Goal: Transaction & Acquisition: Purchase product/service

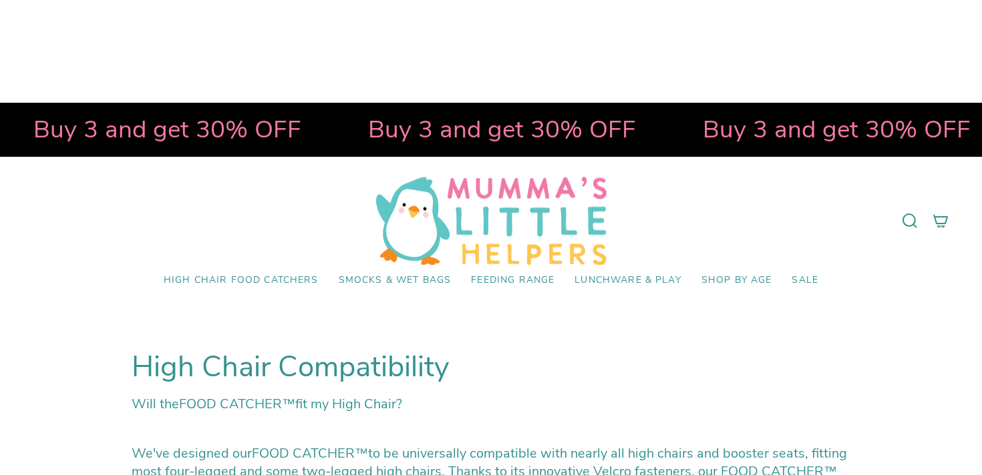
select select "pictures-first"
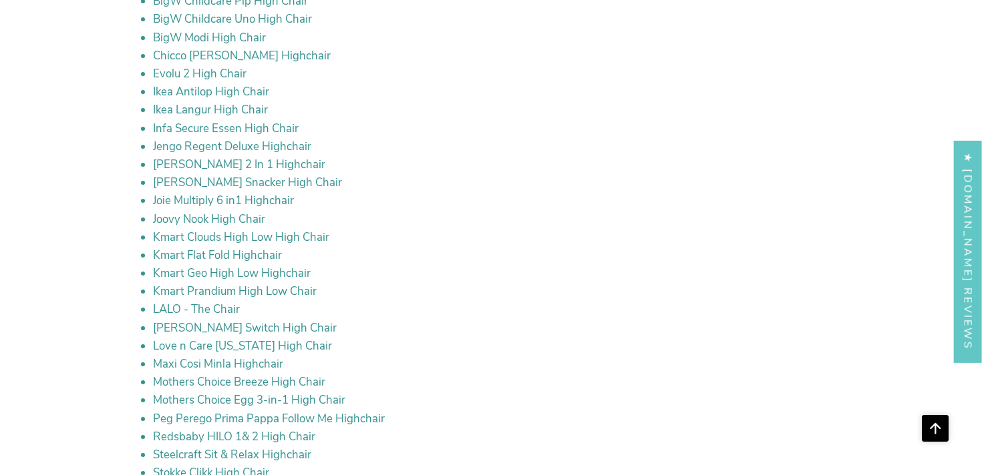
scroll to position [2730, 0]
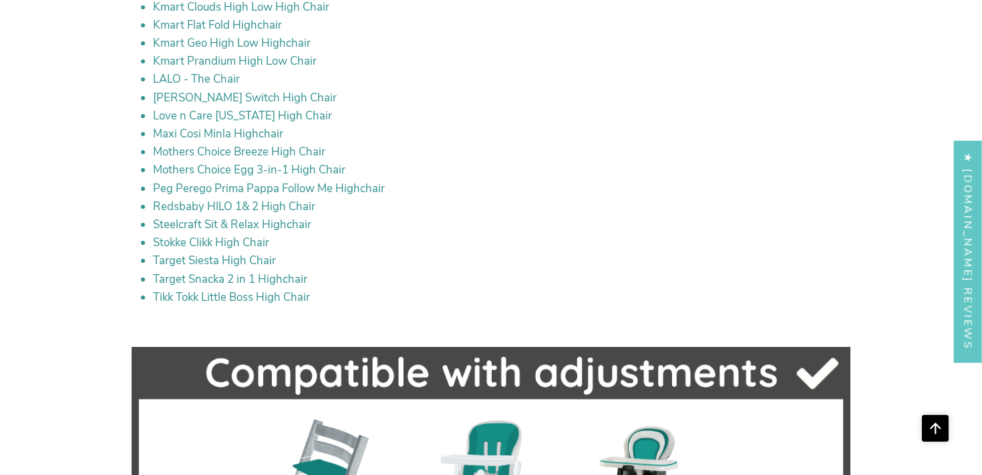
click at [307, 181] on li "Peg Perego Prima Pappa Follow Me Highchair" at bounding box center [501, 188] width 697 height 15
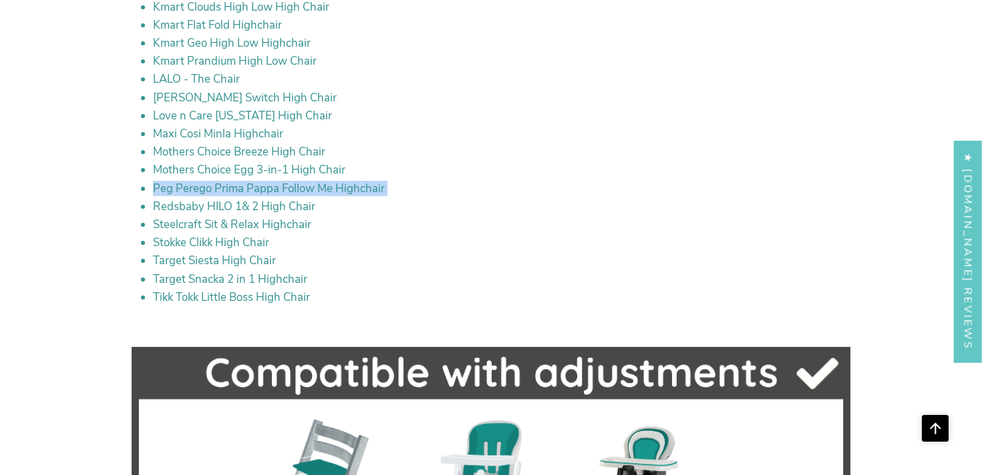
click at [307, 181] on li "Peg Perego Prima Pappa Follow Me Highchair" at bounding box center [501, 188] width 697 height 15
copy ul "Peg Perego Prima Pappa Follow Me Highchair"
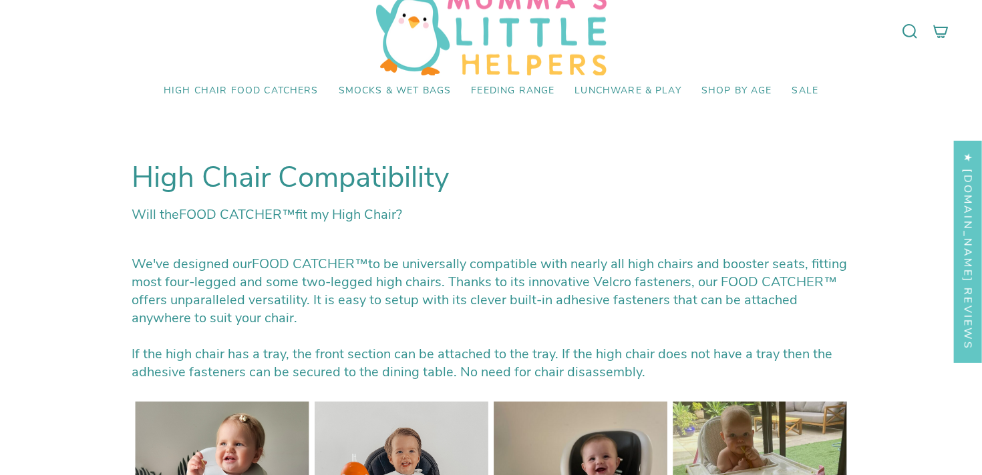
scroll to position [0, 0]
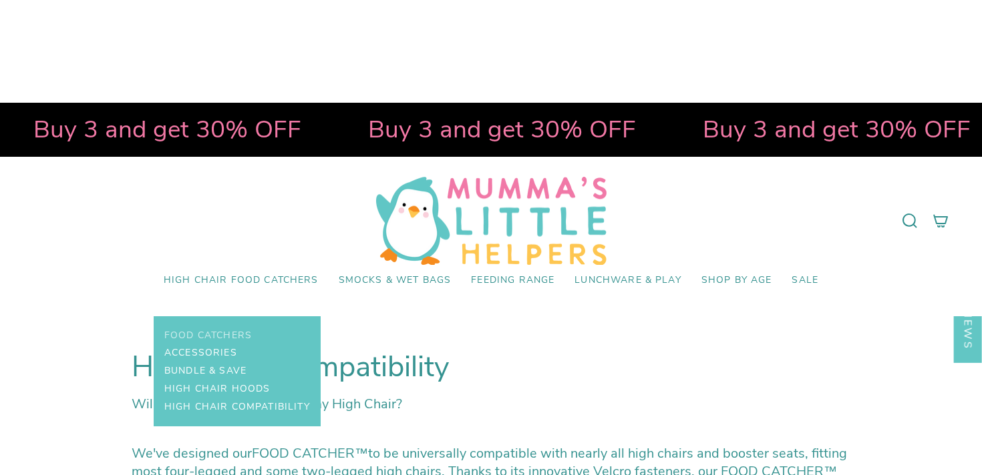
click at [248, 331] on span "Food Catchers" at bounding box center [207, 336] width 87 height 11
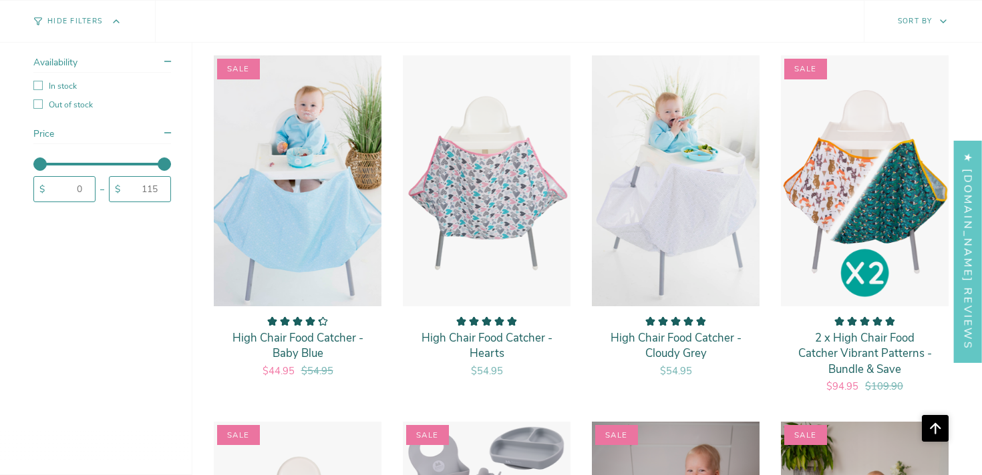
scroll to position [2248, 0]
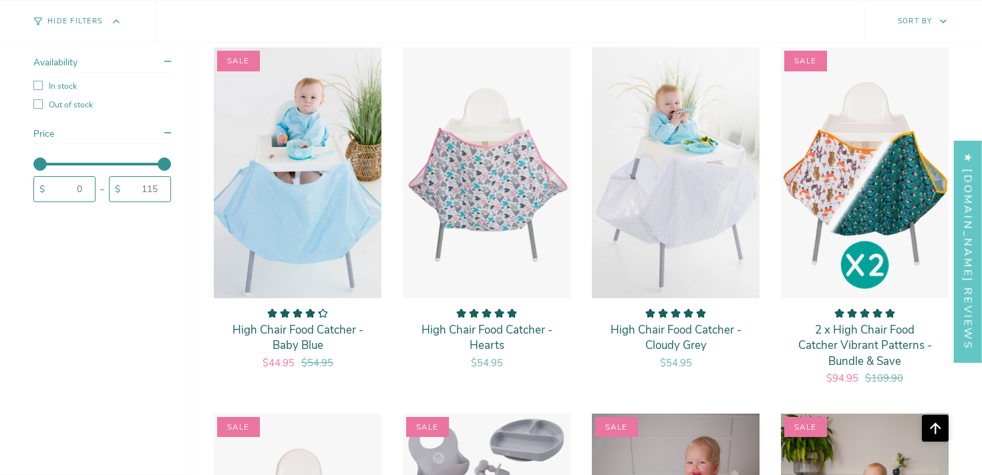
click at [282, 312] on icon "High Chair Food Catcher - Baby Blue" at bounding box center [284, 314] width 9 height 8
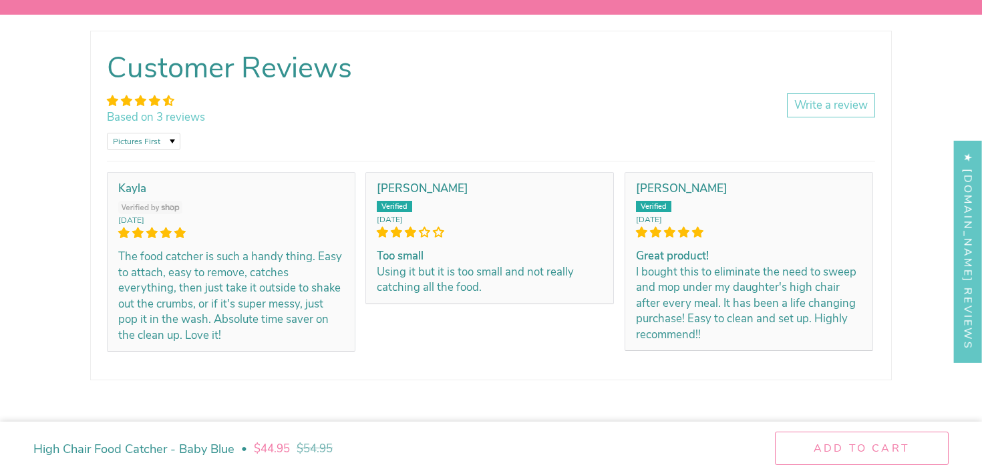
scroll to position [2045, 0]
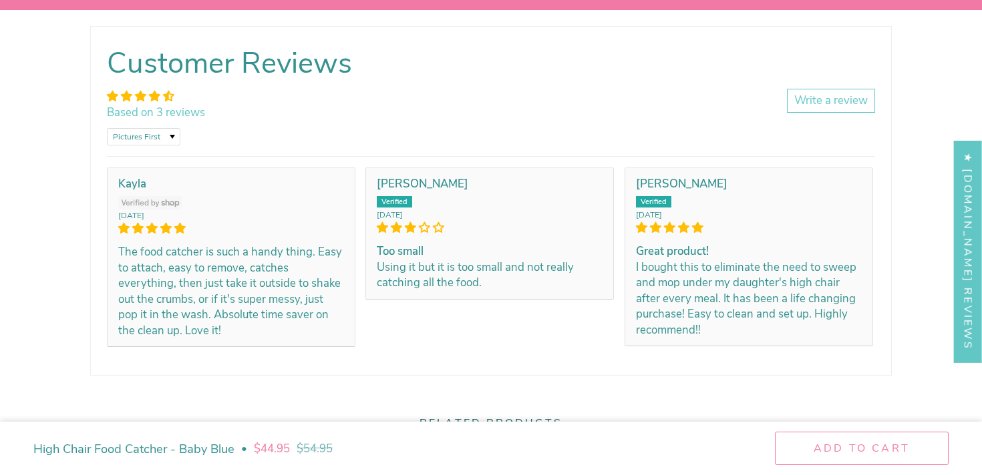
click at [140, 140] on select "Most Recent Highest Rating Lowest Rating Only Pictures Pictures First Videos Fi…" at bounding box center [143, 136] width 73 height 17
select select "lowest-rating"
click at [107, 129] on select "Most Recent Highest Rating Lowest Rating Only Pictures Pictures First Videos Fi…" at bounding box center [143, 136] width 73 height 17
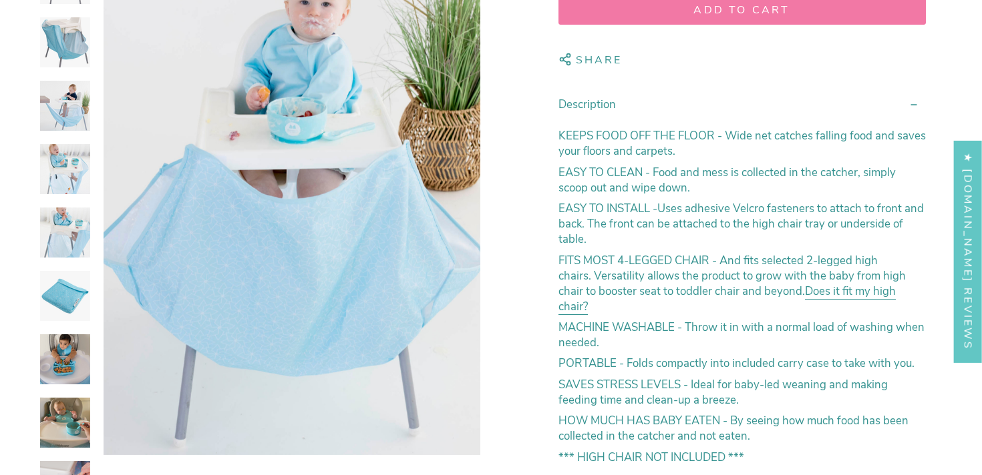
scroll to position [369, 0]
